Goal: Task Accomplishment & Management: Complete application form

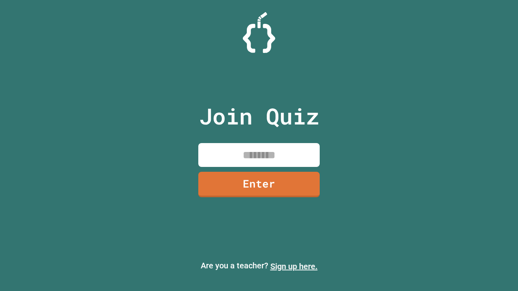
click at [294, 267] on link "Sign up here." at bounding box center [293, 267] width 47 height 10
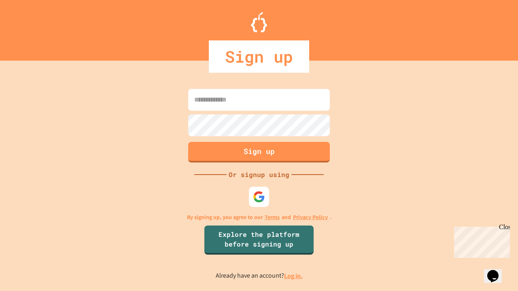
click at [294, 276] on link "Log in." at bounding box center [293, 276] width 19 height 8
